Goal: Information Seeking & Learning: Learn about a topic

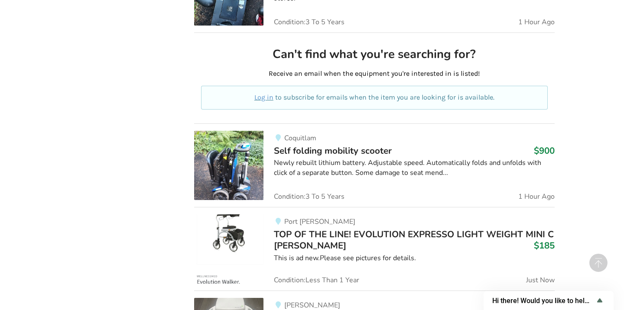
scroll to position [1162, 0]
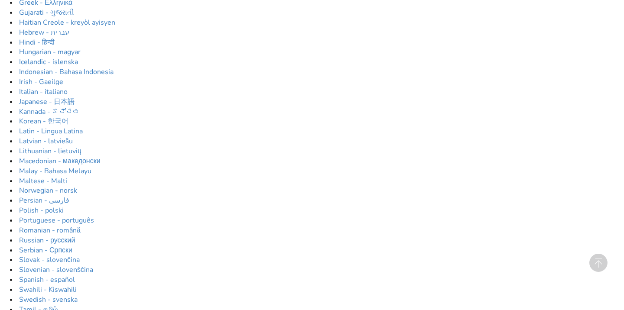
scroll to position [302, 0]
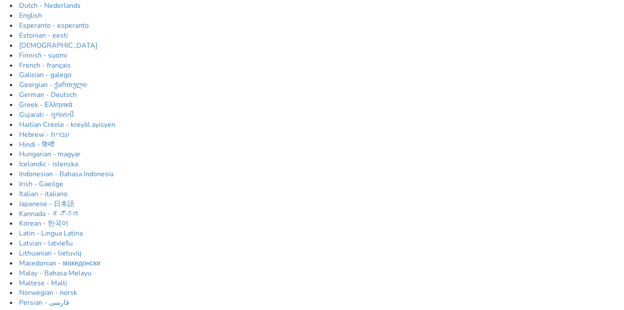
scroll to position [177, 0]
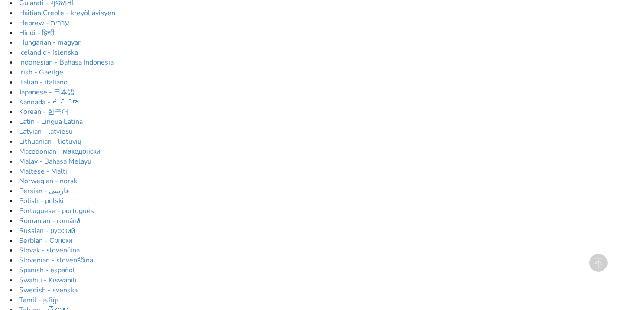
scroll to position [290, 0]
